Goal: Find specific page/section: Find specific page/section

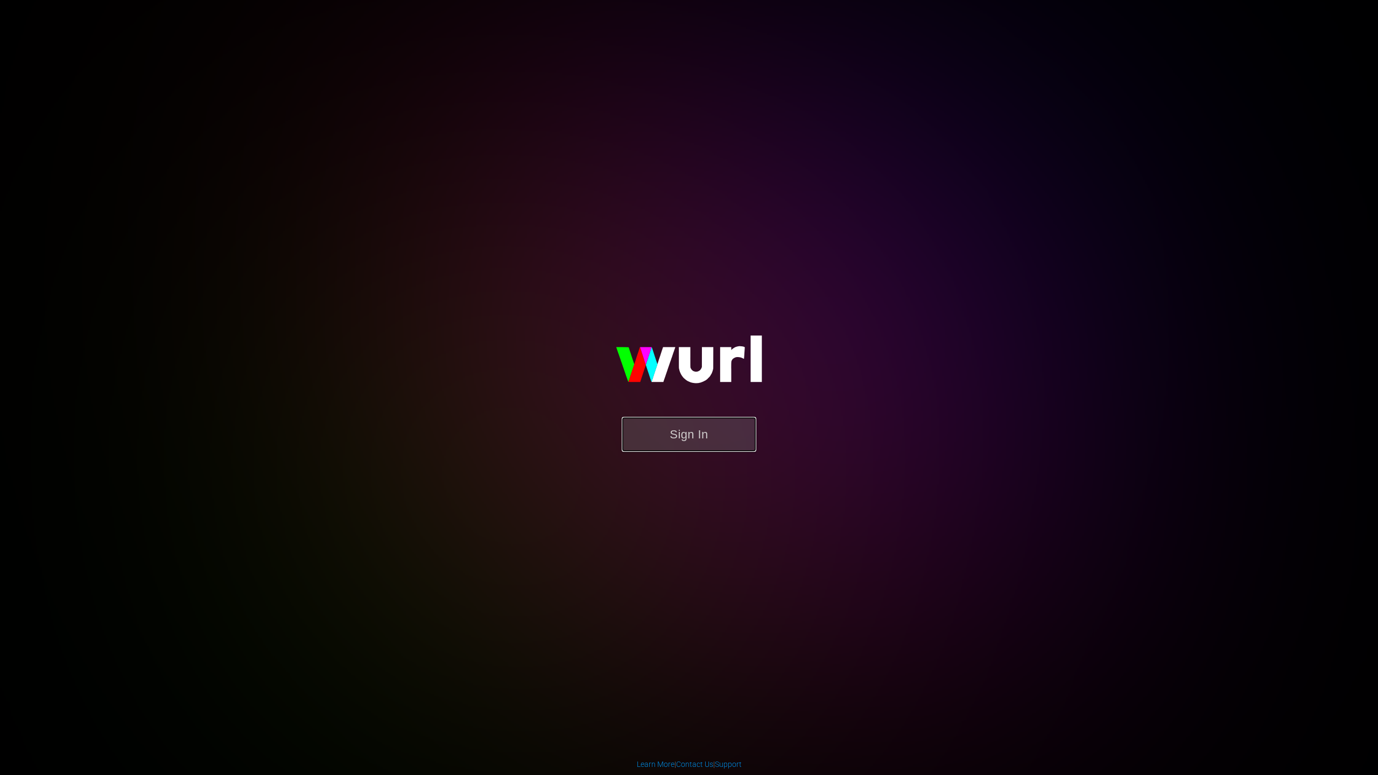
click at [705, 432] on button "Sign In" at bounding box center [689, 434] width 135 height 35
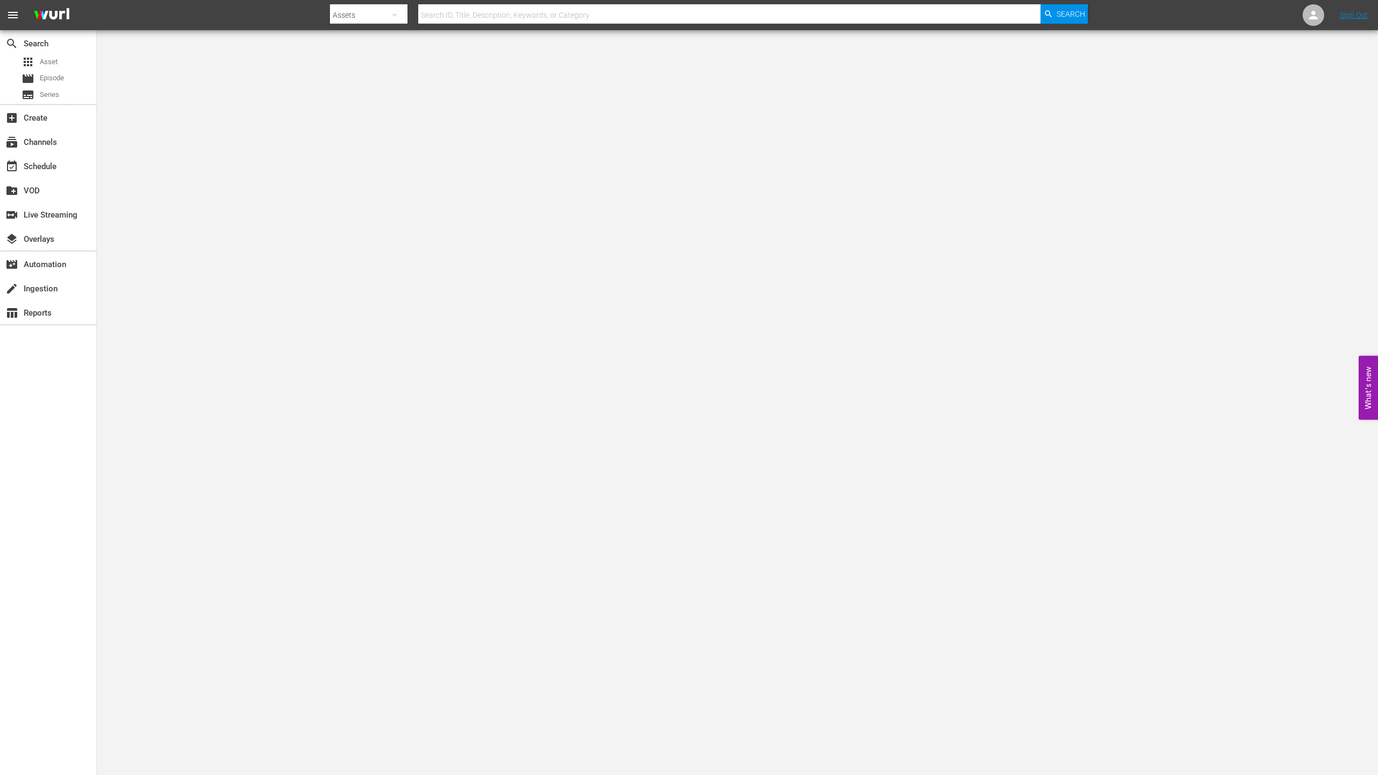
click at [1277, 244] on body "menu Search By Assets Search ID, Title, Description, Keywords, or Category Sear…" at bounding box center [689, 387] width 1378 height 775
click at [36, 166] on div "event_available Schedule" at bounding box center [30, 165] width 60 height 10
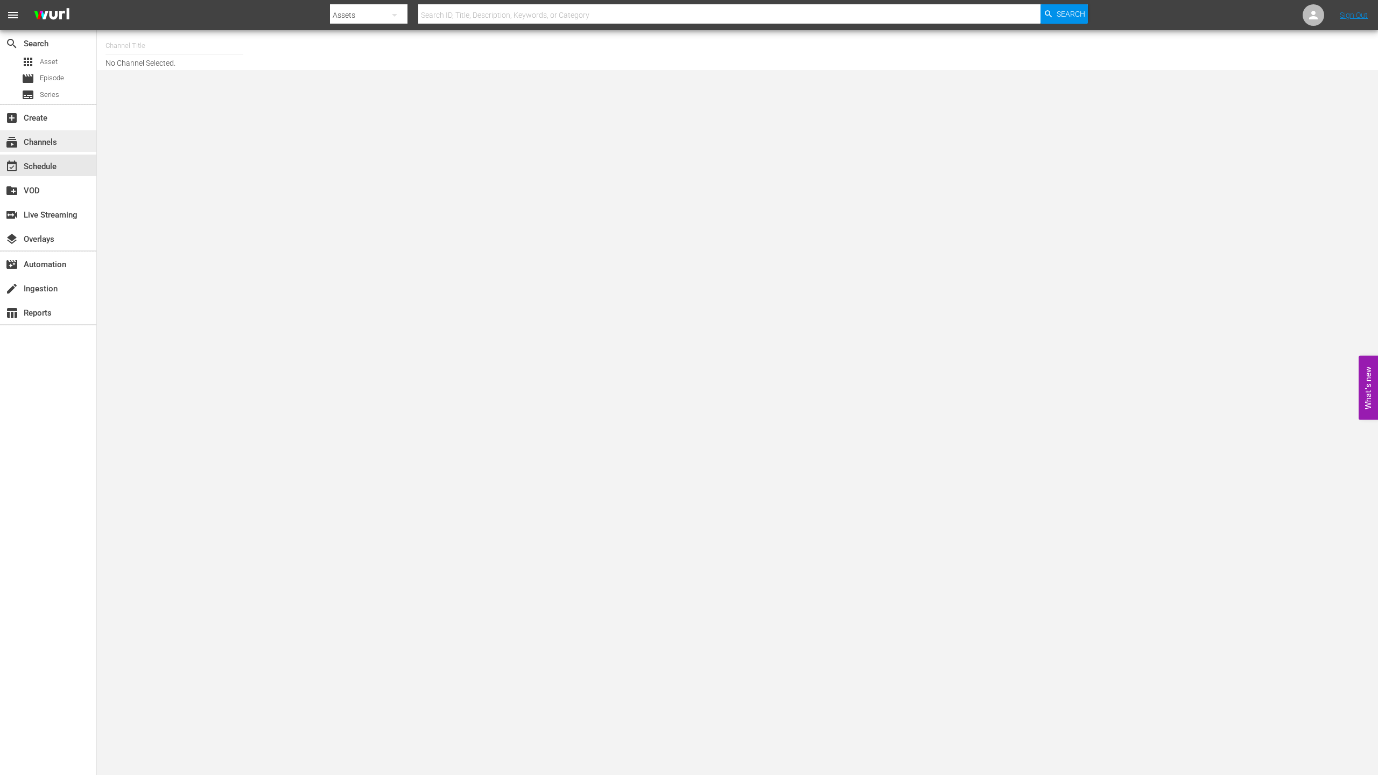
click at [41, 137] on div "subscriptions Channels" at bounding box center [30, 141] width 60 height 10
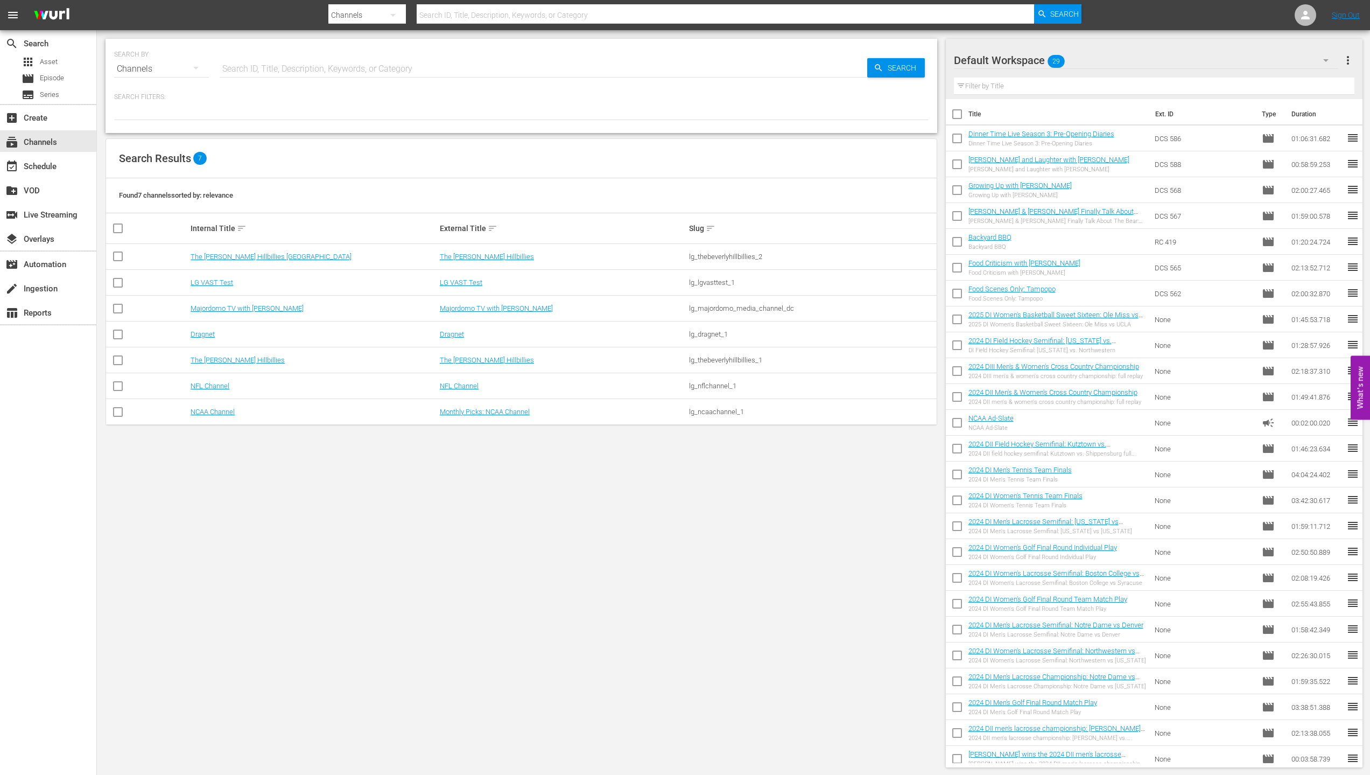
click at [263, 531] on div "SEARCH BY Search By Channels Search ID, Title, Description, Keywords, or Catego…" at bounding box center [521, 403] width 849 height 746
click at [494, 311] on link "Majordomo TV with David Chang" at bounding box center [496, 308] width 113 height 8
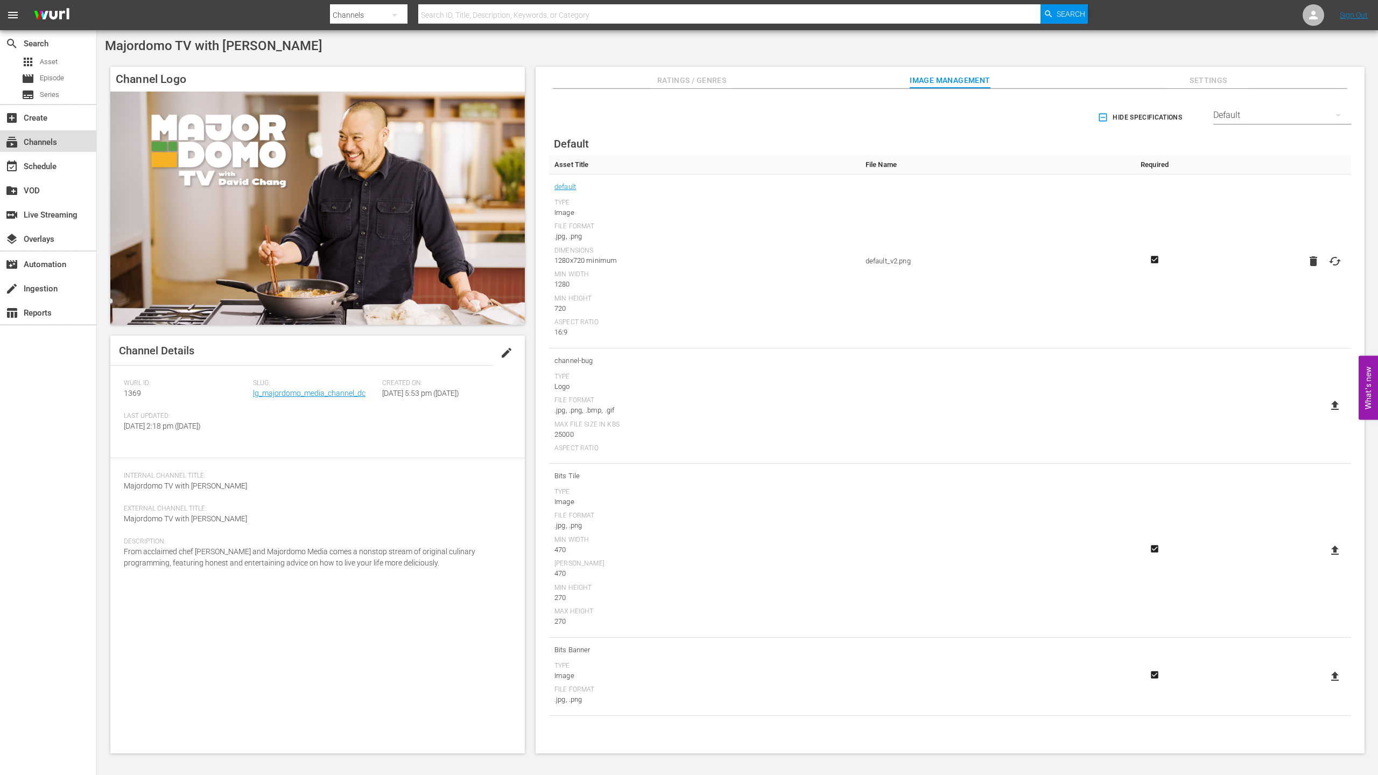
click at [46, 134] on div "subscriptions Channels" at bounding box center [48, 141] width 96 height 22
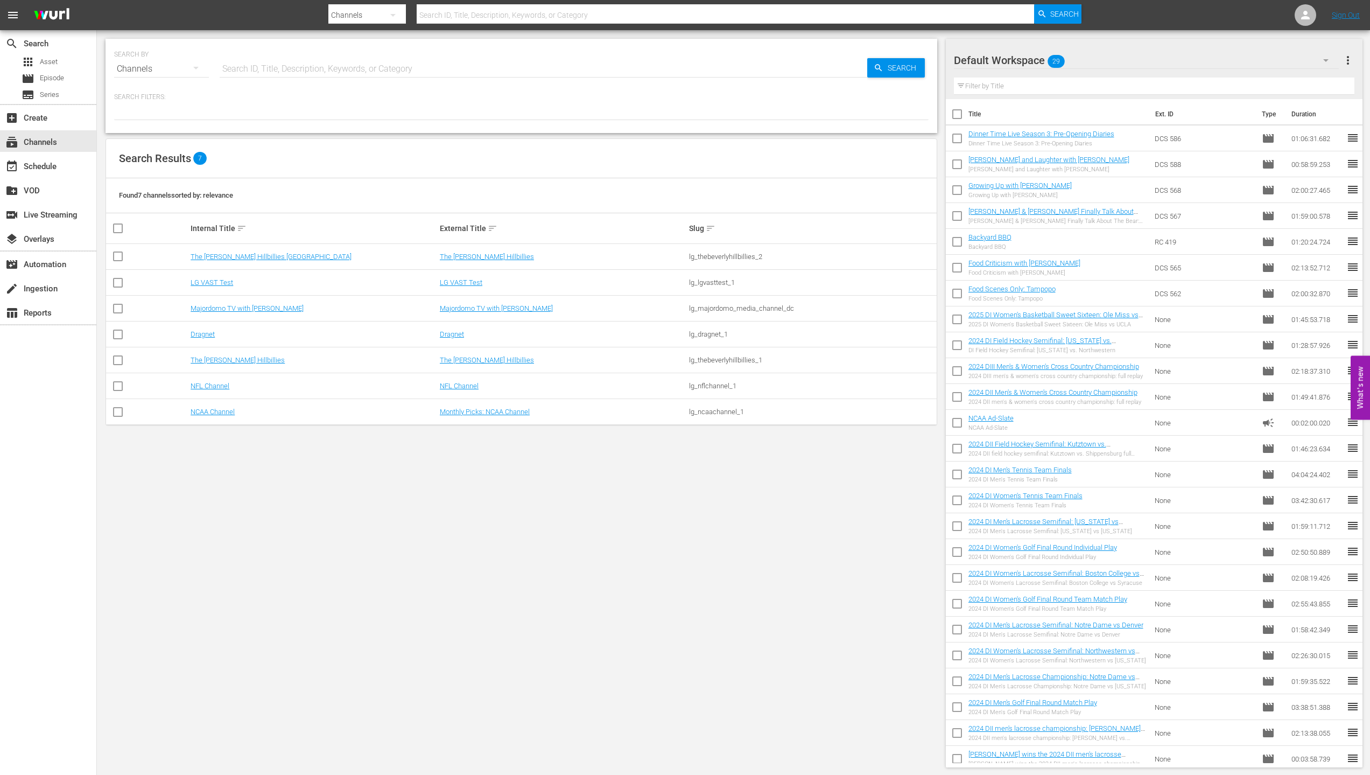
click at [101, 570] on div "SEARCH BY Search By Channels Search ID, Title, Description, Keywords, or Catego…" at bounding box center [521, 403] width 849 height 746
click at [322, 491] on div "SEARCH BY Search By Channels Search ID, Title, Description, Keywords, or Catego…" at bounding box center [521, 403] width 849 height 746
